Goal: Task Accomplishment & Management: Use online tool/utility

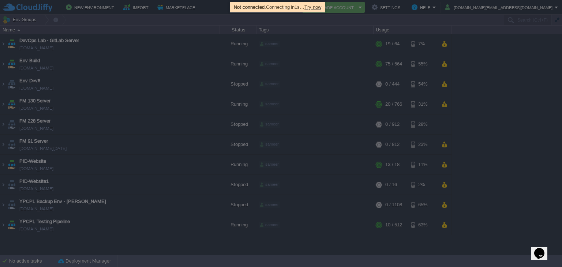
click at [313, 8] on span "Try now" at bounding box center [312, 6] width 17 height 5
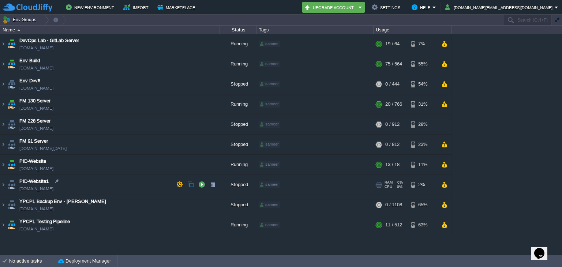
click at [242, 189] on div "Stopped" at bounding box center [238, 185] width 37 height 20
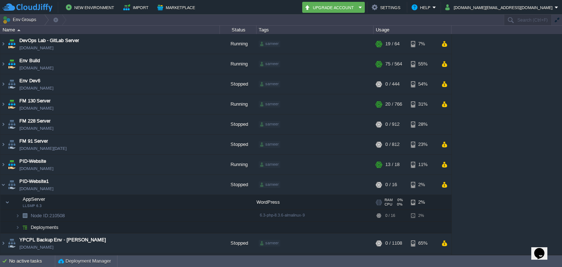
scroll to position [18, 0]
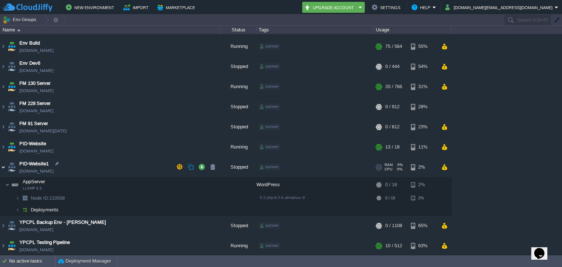
click at [4, 168] on img at bounding box center [3, 167] width 6 height 20
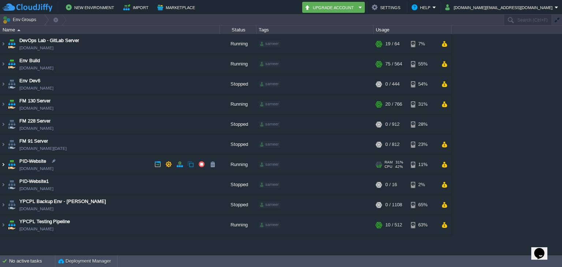
scroll to position [0, 0]
click at [82, 62] on td "Env Build [DOMAIN_NAME]" at bounding box center [109, 64] width 219 height 20
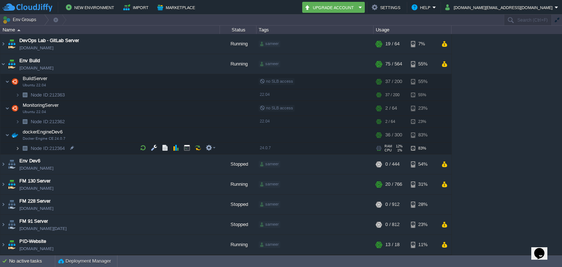
click at [17, 147] on img at bounding box center [17, 148] width 4 height 11
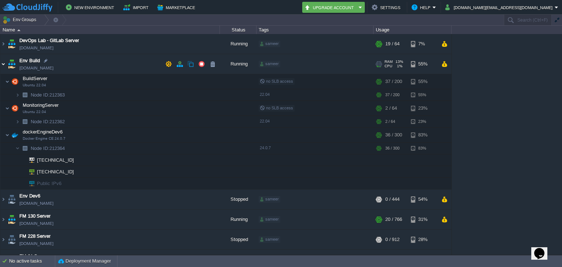
click at [3, 66] on img at bounding box center [3, 64] width 6 height 20
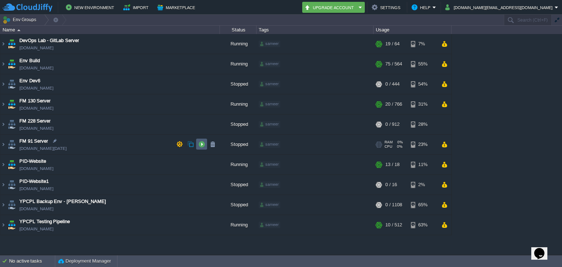
click at [205, 144] on td at bounding box center [201, 144] width 11 height 11
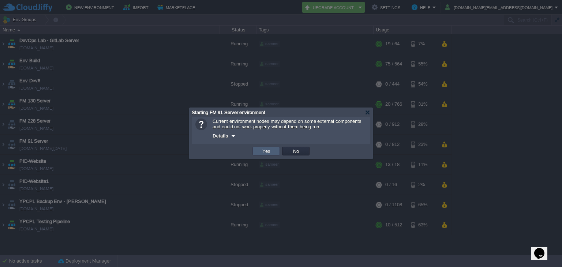
click at [269, 155] on td "Yes" at bounding box center [265, 151] width 27 height 9
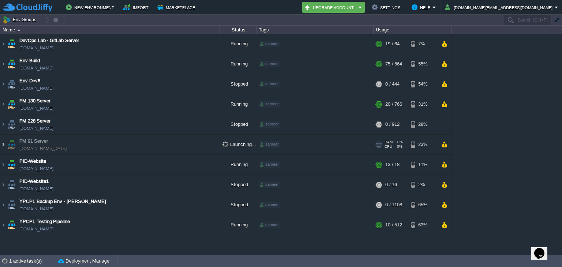
click at [2, 141] on img at bounding box center [3, 145] width 6 height 20
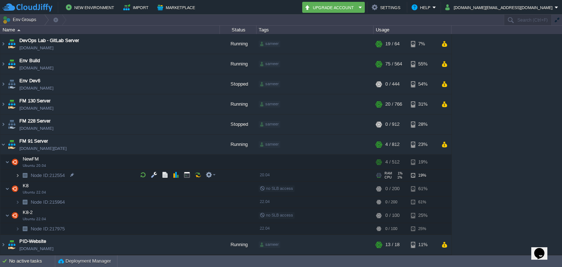
click at [17, 174] on img at bounding box center [17, 175] width 4 height 11
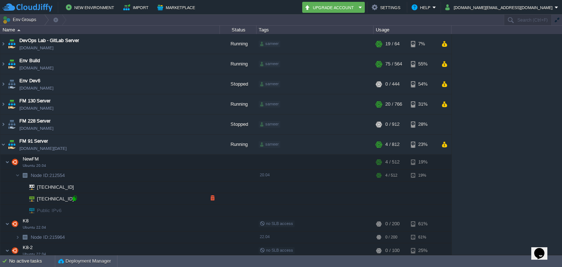
click at [75, 199] on div at bounding box center [74, 198] width 7 height 7
click at [0, 183] on img at bounding box center [2, 184] width 5 height 7
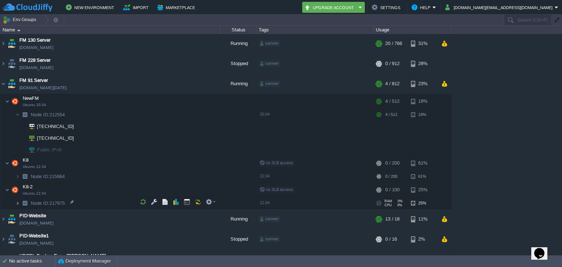
click at [18, 199] on img at bounding box center [17, 203] width 4 height 11
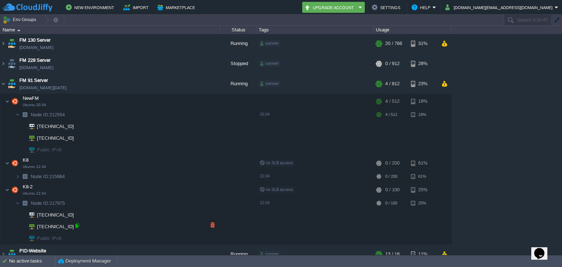
click at [77, 224] on div at bounding box center [77, 225] width 7 height 7
type input "[TECHNICAL_ID]"
click at [212, 189] on em at bounding box center [211, 188] width 10 height 7
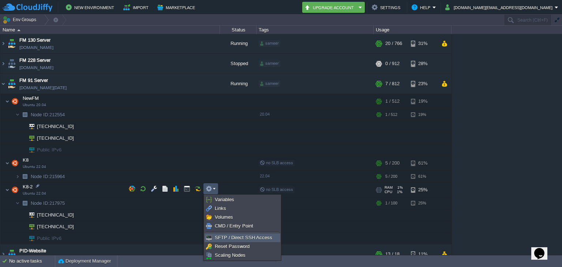
click at [219, 235] on span "SFTP / Direct SSH Access" at bounding box center [243, 237] width 57 height 5
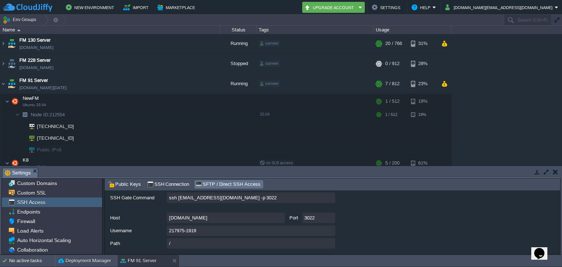
scroll to position [68, 0]
click at [328, 230] on input "217975-1919" at bounding box center [251, 230] width 168 height 11
click at [547, 171] on button "button" at bounding box center [546, 172] width 7 height 7
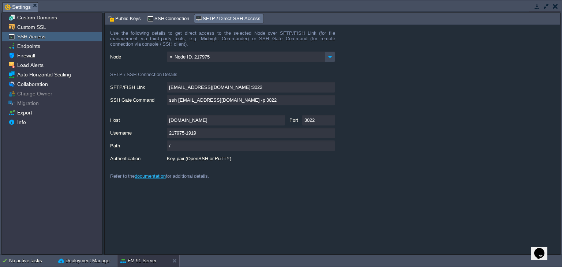
scroll to position [0, 0]
click at [328, 132] on input "217975-1919" at bounding box center [251, 133] width 168 height 11
